Goal: Find specific page/section: Find specific page/section

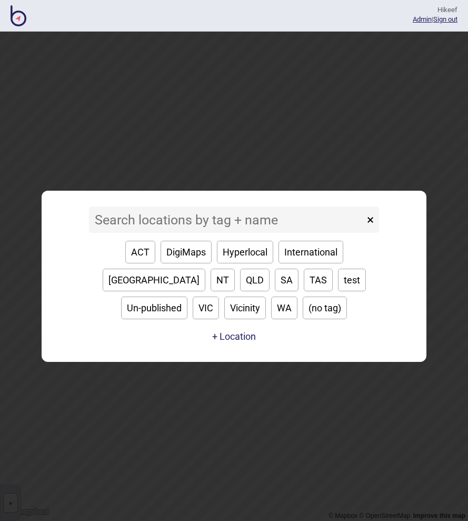
click at [199, 223] on input at bounding box center [226, 219] width 275 height 26
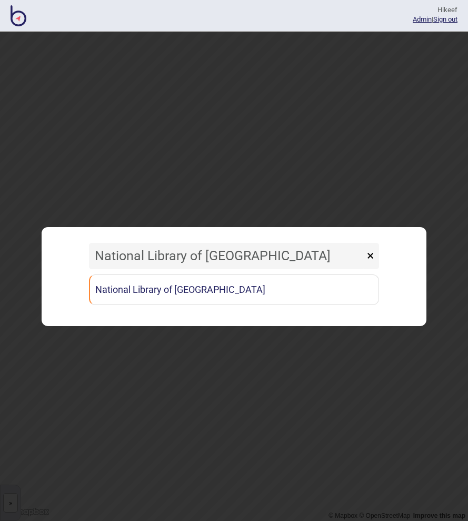
type input "National Library of [GEOGRAPHIC_DATA]"
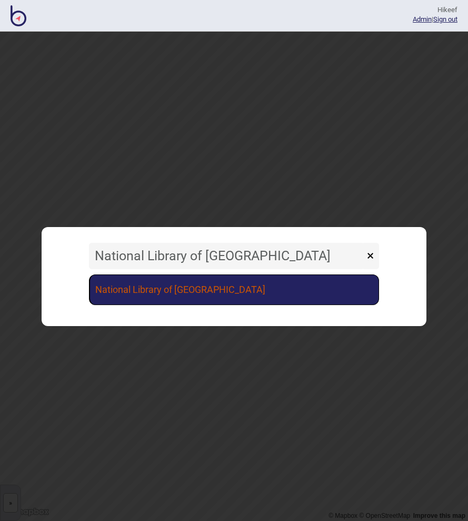
click at [136, 292] on link "National Library of [GEOGRAPHIC_DATA]" at bounding box center [234, 289] width 290 height 31
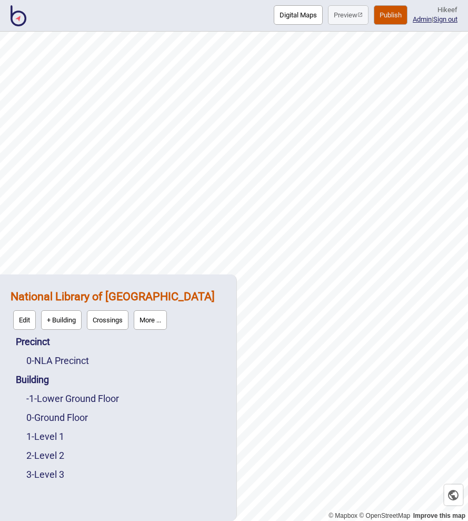
click at [136, 296] on strong "National Library of [GEOGRAPHIC_DATA]" at bounding box center [113, 296] width 204 height 13
click at [146, 312] on button "More ..." at bounding box center [150, 319] width 33 height 19
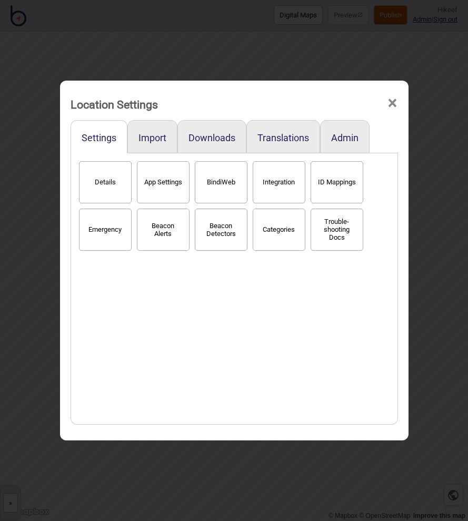
click at [216, 182] on button "BindiWeb" at bounding box center [221, 182] width 53 height 42
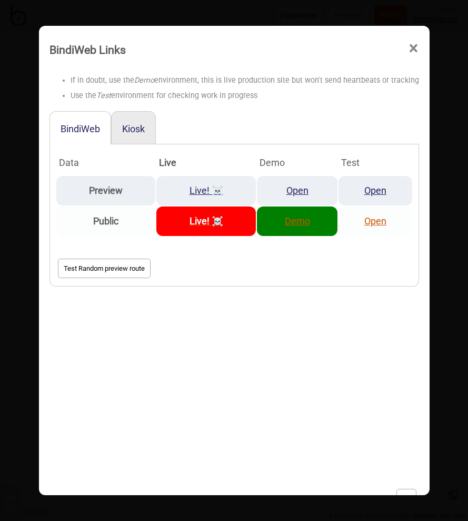
click at [287, 223] on link "Demo" at bounding box center [297, 220] width 25 height 11
